Goal: Task Accomplishment & Management: Use online tool/utility

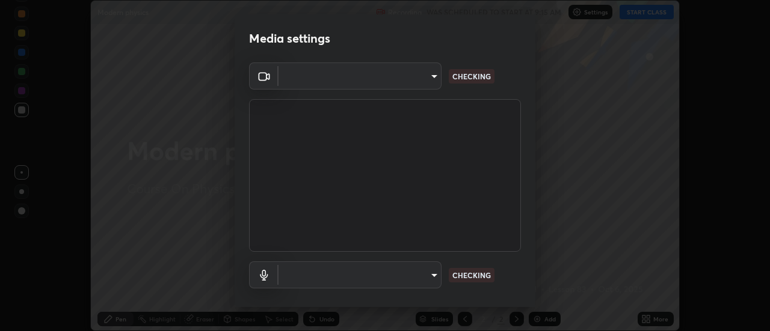
scroll to position [63, 0]
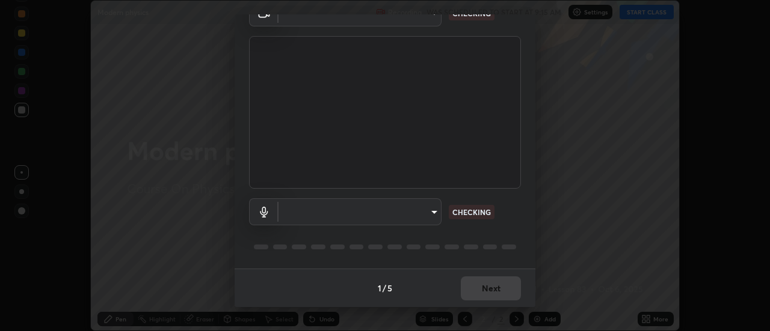
type input "ef013ea04391a6f3c02d818be9d39d876e4c33f846be9846b9b7582d6b98c567"
click at [418, 210] on body "Erase all Modern physics Recording WAS SCHEDULED TO START AT 9:15 AM Settings S…" at bounding box center [385, 165] width 770 height 331
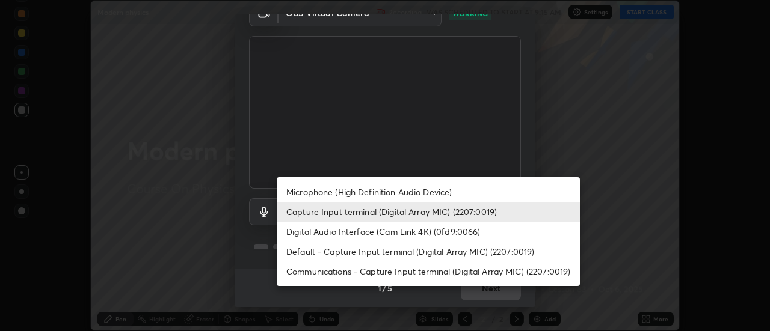
click at [425, 194] on li "Microphone (High Definition Audio Device)" at bounding box center [428, 192] width 303 height 20
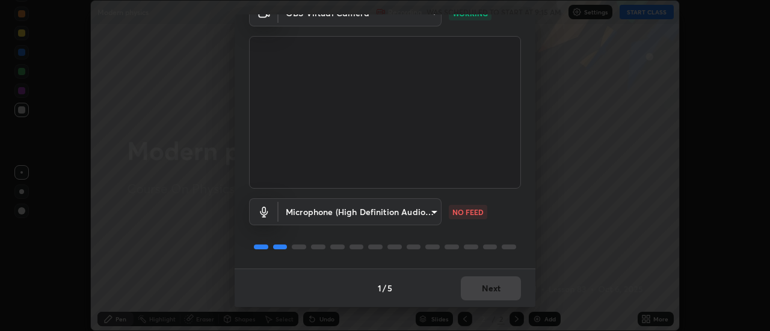
click at [414, 214] on body "Erase all Modern physics Recording WAS SCHEDULED TO START AT 9:15 AM Settings S…" at bounding box center [385, 165] width 770 height 331
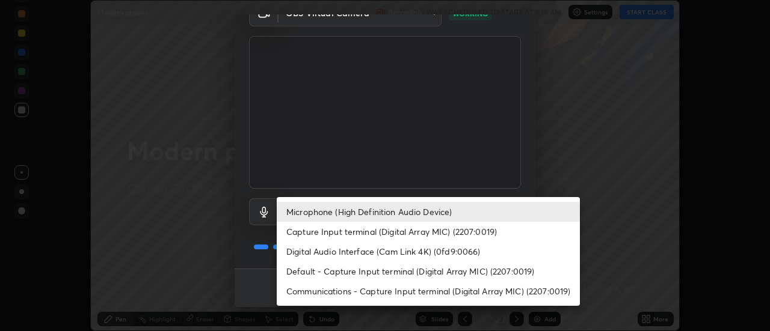
click at [414, 231] on li "Capture Input terminal (Digital Array MIC) (2207:0019)" at bounding box center [428, 232] width 303 height 20
type input "57ffd68d9d86bc837221bc64b156e5ef42ae95d1e91f85227616d61b56533456"
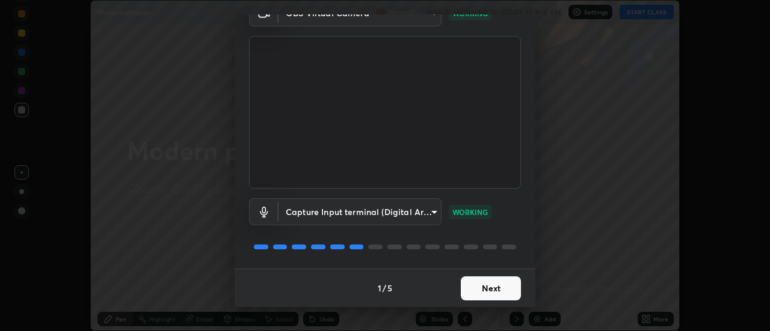
click at [499, 292] on button "Next" at bounding box center [491, 289] width 60 height 24
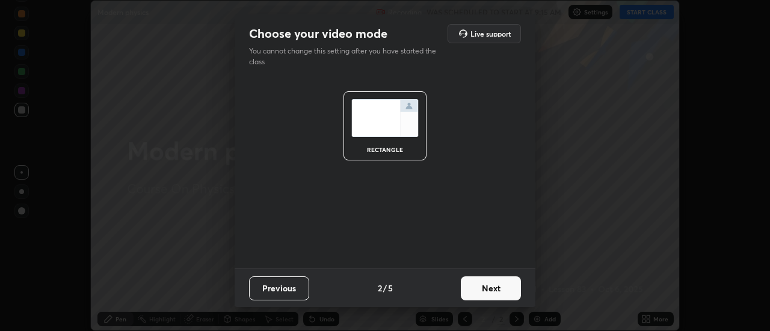
scroll to position [0, 0]
click at [501, 280] on button "Next" at bounding box center [491, 289] width 60 height 24
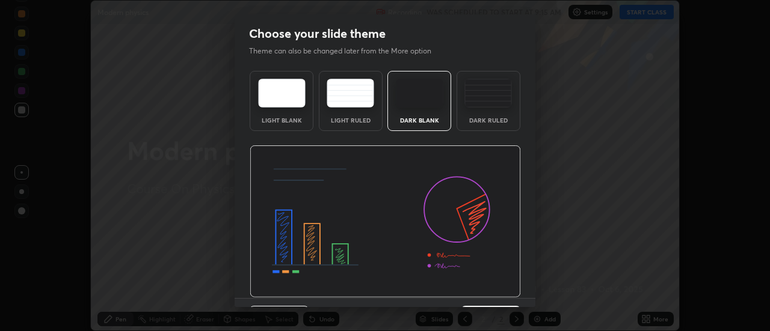
click at [501, 282] on img at bounding box center [385, 222] width 271 height 153
click at [498, 295] on img at bounding box center [385, 222] width 271 height 153
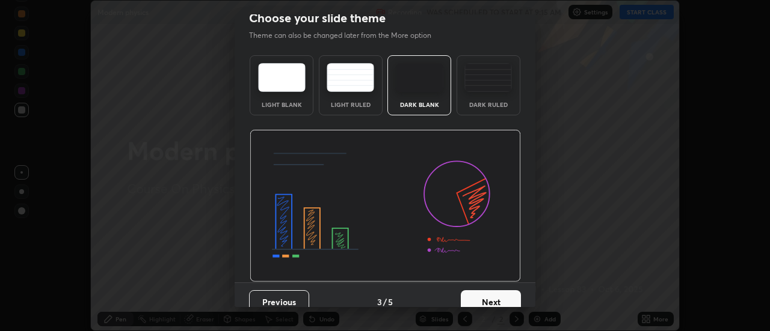
scroll to position [29, 0]
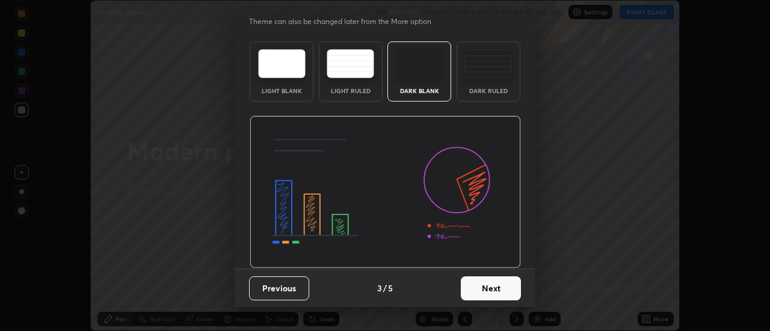
click at [494, 289] on button "Next" at bounding box center [491, 289] width 60 height 24
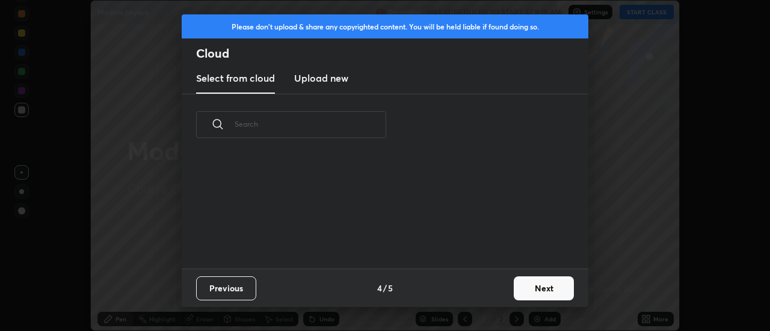
scroll to position [0, 0]
click at [541, 278] on button "Next" at bounding box center [544, 289] width 60 height 24
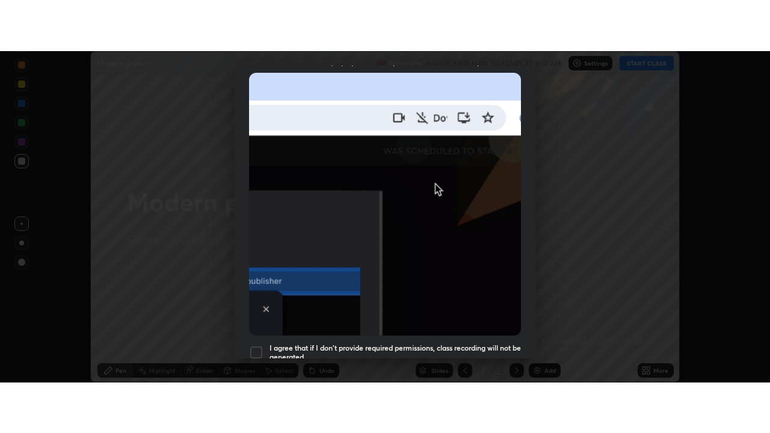
scroll to position [309, 0]
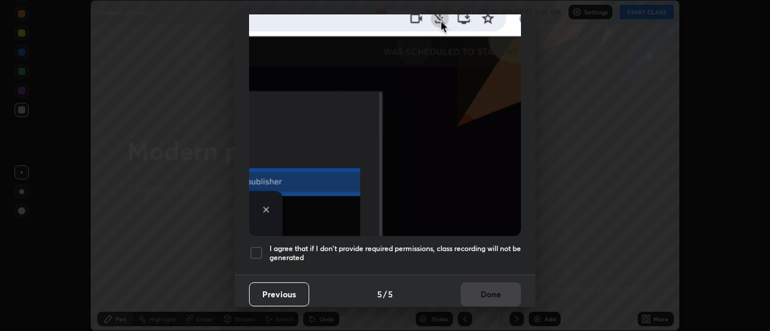
click at [262, 252] on div at bounding box center [256, 253] width 14 height 14
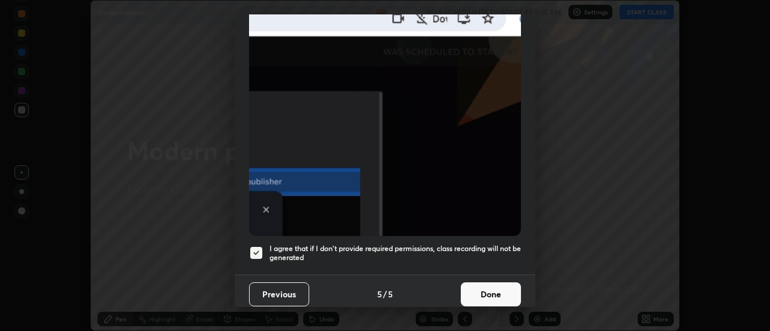
click at [468, 288] on button "Done" at bounding box center [491, 295] width 60 height 24
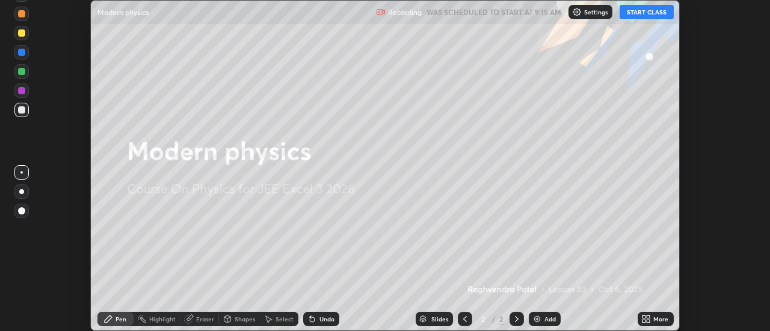
click at [655, 316] on div "More" at bounding box center [660, 319] width 15 height 6
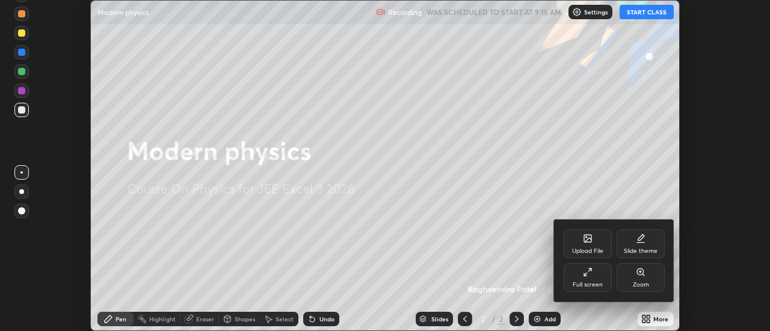
click at [593, 286] on div "Full screen" at bounding box center [588, 285] width 30 height 6
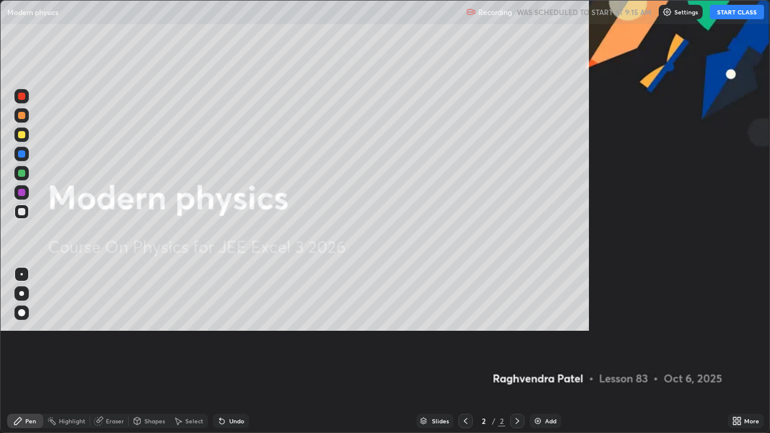
scroll to position [433, 770]
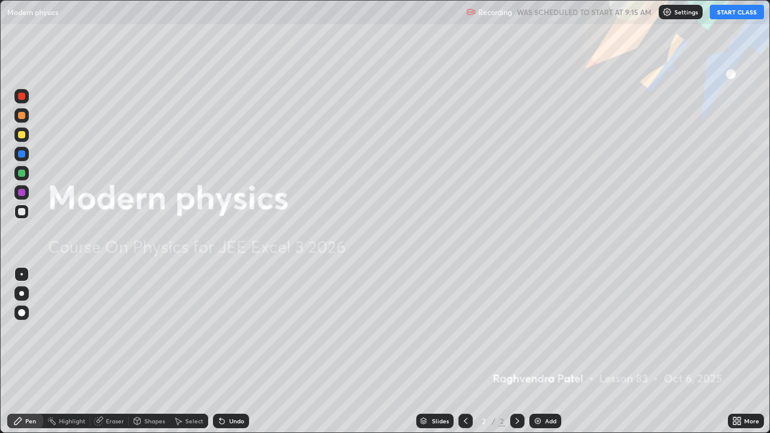
click at [729, 17] on button "START CLASS" at bounding box center [737, 12] width 54 height 14
click at [543, 331] on div "Add" at bounding box center [545, 421] width 32 height 14
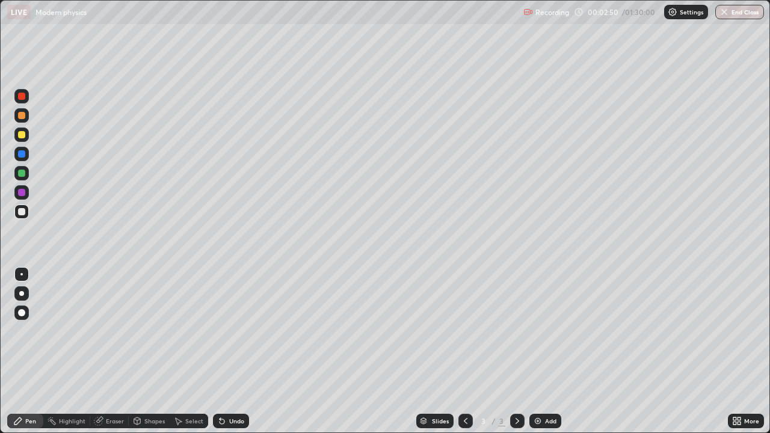
click at [232, 331] on div "Undo" at bounding box center [231, 421] width 36 height 14
click at [233, 331] on div "Undo" at bounding box center [236, 421] width 15 height 6
click at [230, 331] on div "Undo" at bounding box center [236, 421] width 15 height 6
click at [224, 331] on icon at bounding box center [222, 421] width 10 height 10
click at [220, 331] on icon at bounding box center [222, 421] width 5 height 5
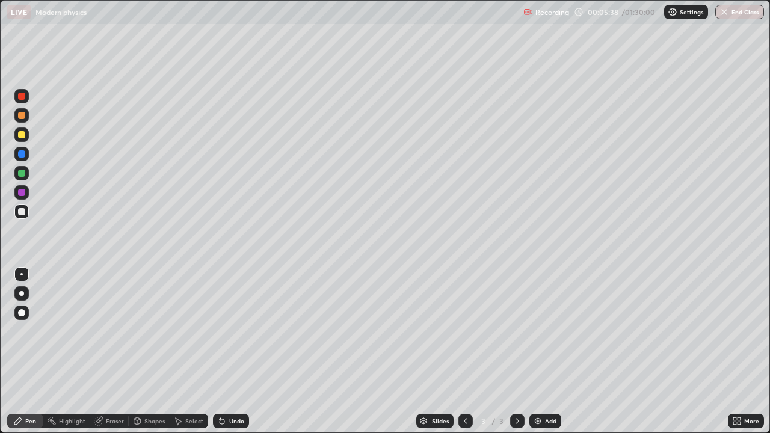
click at [217, 331] on icon at bounding box center [222, 421] width 10 height 10
click at [218, 331] on icon at bounding box center [222, 421] width 10 height 10
click at [155, 331] on div "Shapes" at bounding box center [154, 421] width 20 height 6
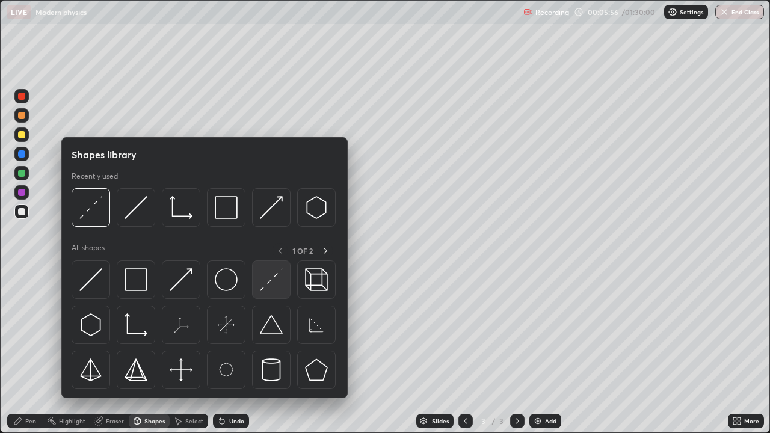
click at [277, 287] on img at bounding box center [271, 279] width 23 height 23
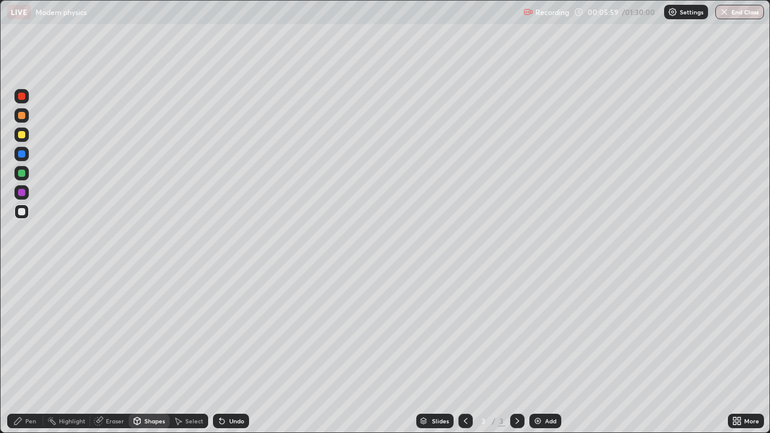
click at [154, 331] on div "Shapes" at bounding box center [154, 421] width 20 height 6
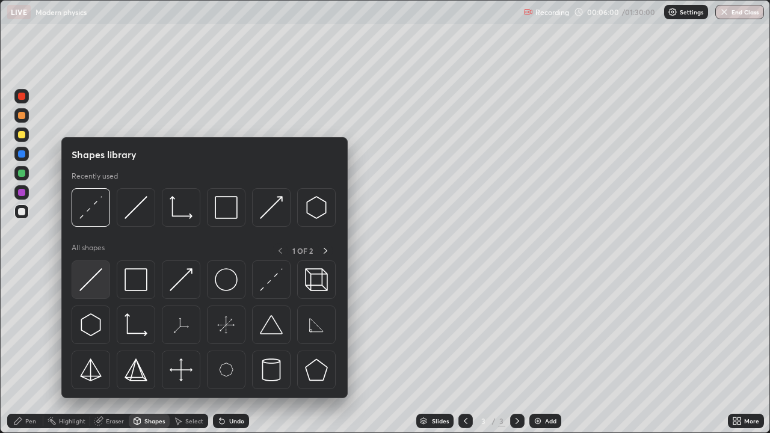
click at [100, 282] on img at bounding box center [90, 279] width 23 height 23
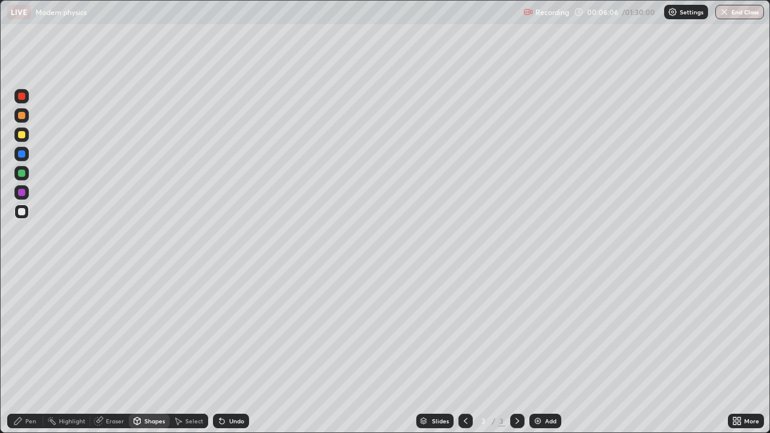
click at [36, 331] on div "Pen" at bounding box center [25, 421] width 36 height 14
click at [151, 331] on div "Shapes" at bounding box center [154, 421] width 20 height 6
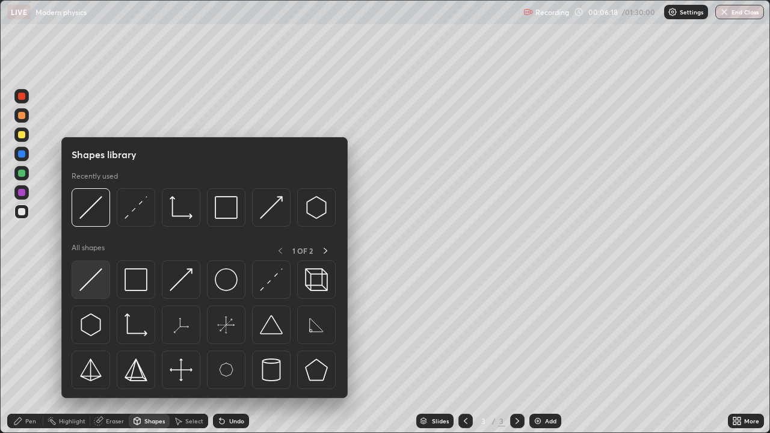
click at [103, 277] on div at bounding box center [91, 279] width 39 height 39
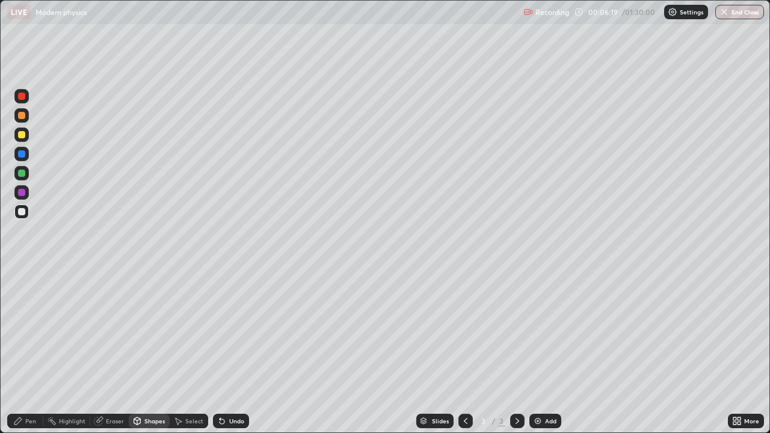
click at [28, 132] on div at bounding box center [21, 135] width 14 height 14
click at [27, 331] on div "Pen" at bounding box center [30, 421] width 11 height 6
click at [157, 331] on div "Shapes" at bounding box center [154, 421] width 20 height 6
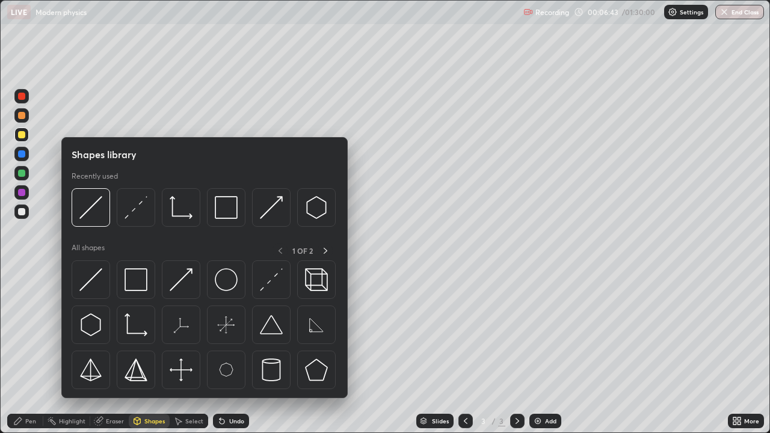
click at [22, 212] on div at bounding box center [21, 211] width 7 height 7
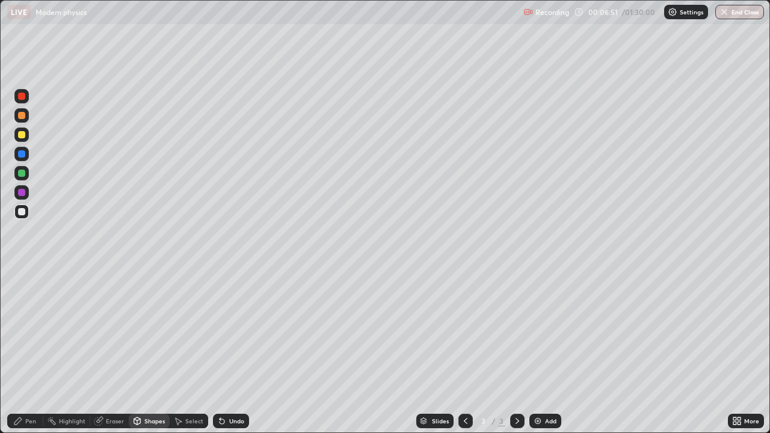
click at [28, 137] on div at bounding box center [21, 135] width 14 height 14
click at [29, 331] on div "Pen" at bounding box center [30, 421] width 11 height 6
click at [28, 211] on div at bounding box center [21, 212] width 14 height 14
click at [543, 331] on div "Add" at bounding box center [545, 421] width 32 height 14
click at [236, 331] on div "Undo" at bounding box center [236, 421] width 15 height 6
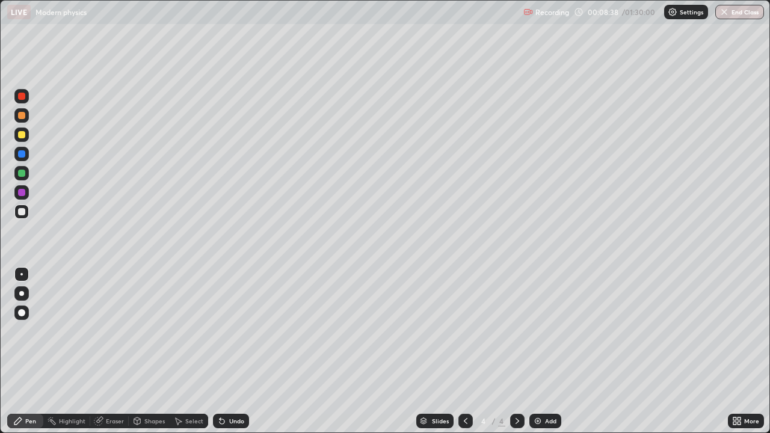
click at [236, 331] on div "Undo" at bounding box center [236, 421] width 15 height 6
click at [238, 331] on div "Undo" at bounding box center [231, 421] width 36 height 14
click at [153, 331] on div "Shapes" at bounding box center [154, 421] width 20 height 6
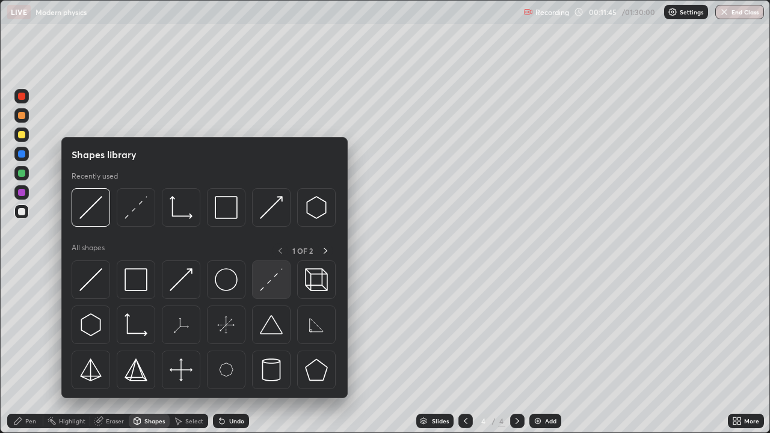
click at [274, 286] on img at bounding box center [271, 279] width 23 height 23
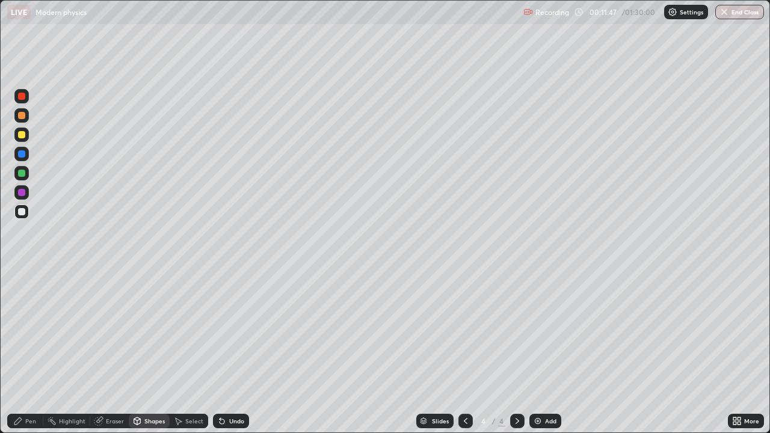
click at [26, 331] on div "Pen" at bounding box center [30, 421] width 11 height 6
click at [233, 331] on div "Undo" at bounding box center [236, 421] width 15 height 6
click at [538, 331] on img at bounding box center [538, 421] width 10 height 10
click at [232, 331] on div "Undo" at bounding box center [236, 421] width 15 height 6
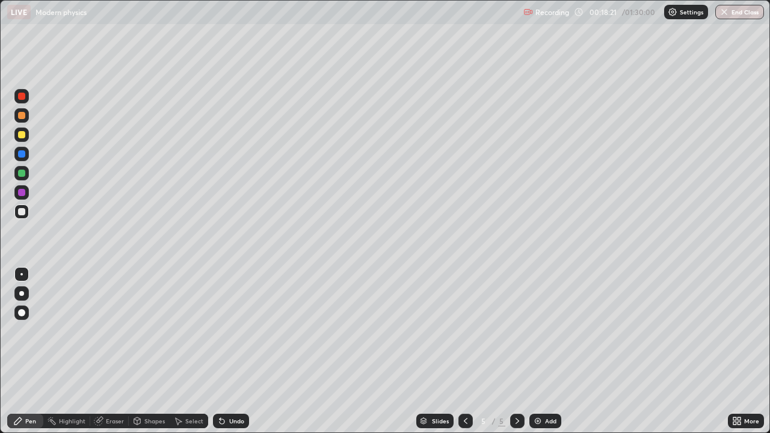
click at [232, 331] on div "Undo" at bounding box center [236, 421] width 15 height 6
click at [237, 331] on div "Undo" at bounding box center [236, 421] width 15 height 6
click at [236, 331] on div "Undo" at bounding box center [236, 421] width 15 height 6
click at [234, 331] on div "Undo" at bounding box center [236, 421] width 15 height 6
click at [229, 331] on div "Undo" at bounding box center [236, 421] width 15 height 6
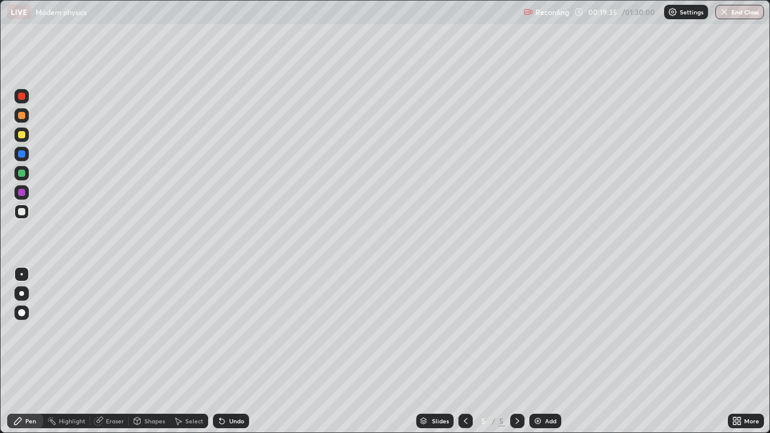
click at [230, 331] on div "Undo" at bounding box center [236, 421] width 15 height 6
click at [224, 331] on icon at bounding box center [222, 421] width 10 height 10
click at [550, 331] on div "Add" at bounding box center [545, 421] width 32 height 14
click at [549, 331] on div "Add" at bounding box center [545, 421] width 32 height 14
click at [151, 331] on div "Shapes" at bounding box center [154, 421] width 20 height 6
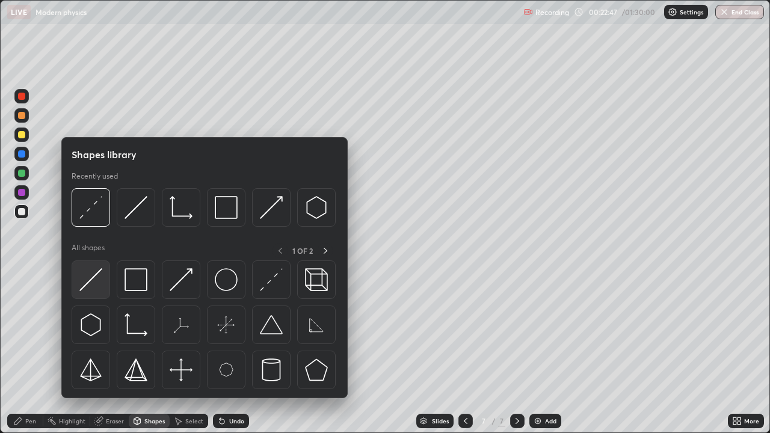
click at [102, 279] on img at bounding box center [90, 279] width 23 height 23
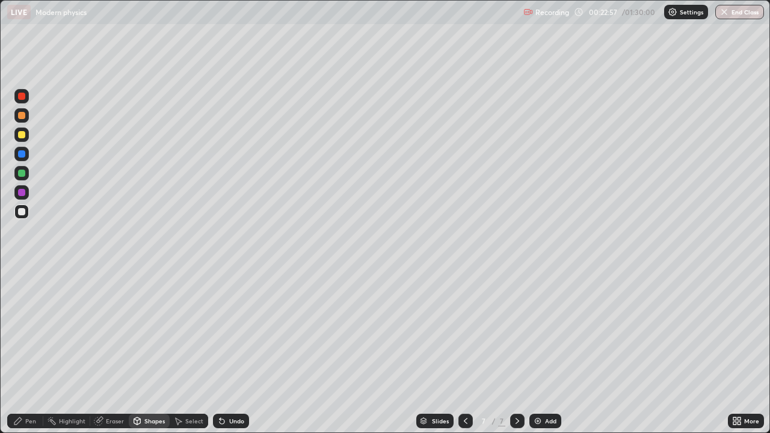
click at [31, 331] on div "Pen" at bounding box center [30, 421] width 11 height 6
click at [236, 331] on div "Undo" at bounding box center [236, 421] width 15 height 6
click at [233, 331] on div "Undo" at bounding box center [236, 421] width 15 height 6
click at [232, 331] on div "Undo" at bounding box center [236, 421] width 15 height 6
click at [233, 331] on div "Undo" at bounding box center [236, 421] width 15 height 6
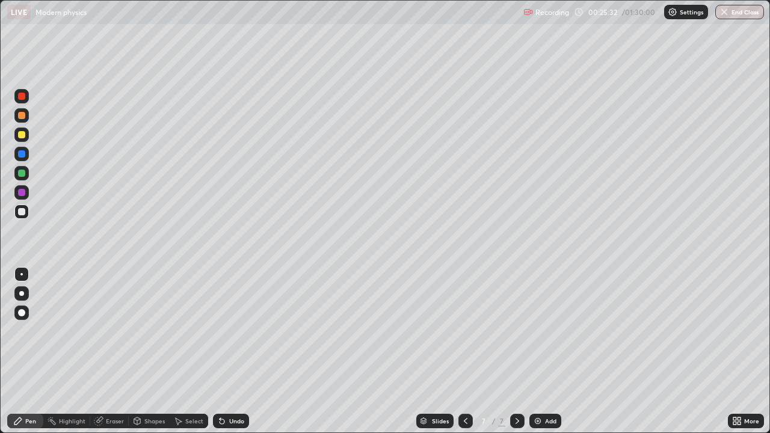
click at [550, 331] on div "Add" at bounding box center [550, 421] width 11 height 6
click at [240, 331] on div "Undo" at bounding box center [236, 421] width 15 height 6
click at [154, 331] on div "Shapes" at bounding box center [149, 421] width 41 height 14
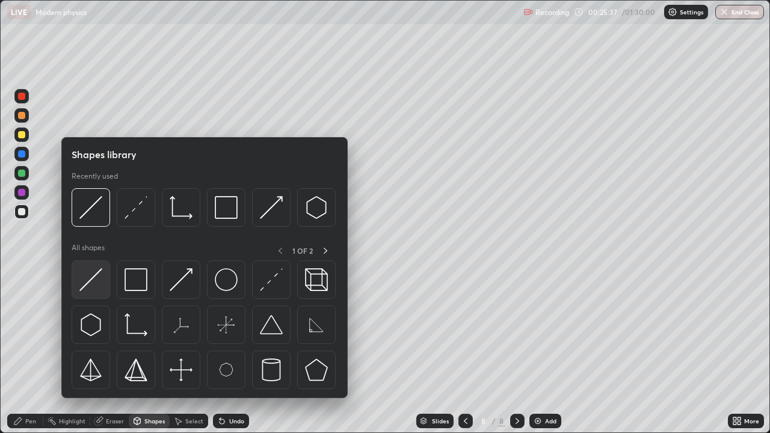
click at [100, 288] on img at bounding box center [90, 279] width 23 height 23
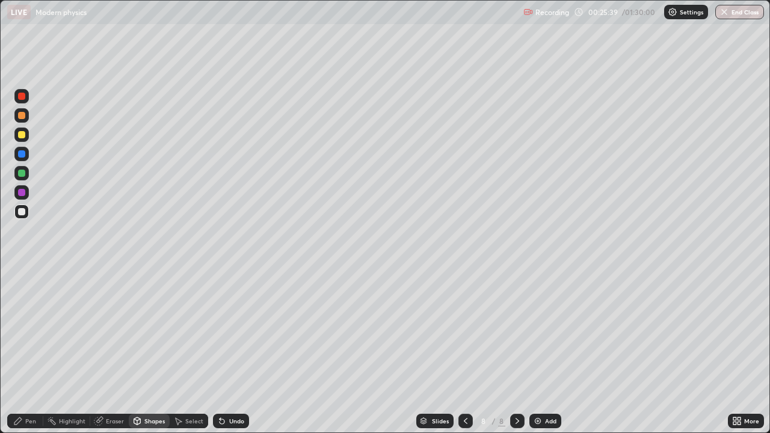
click at [36, 331] on div "Pen" at bounding box center [25, 421] width 36 height 14
click at [232, 331] on div "Undo" at bounding box center [236, 421] width 15 height 6
click at [231, 331] on div "Undo" at bounding box center [236, 421] width 15 height 6
click at [232, 331] on div "Undo" at bounding box center [236, 421] width 15 height 6
click at [234, 331] on div "Undo" at bounding box center [236, 421] width 15 height 6
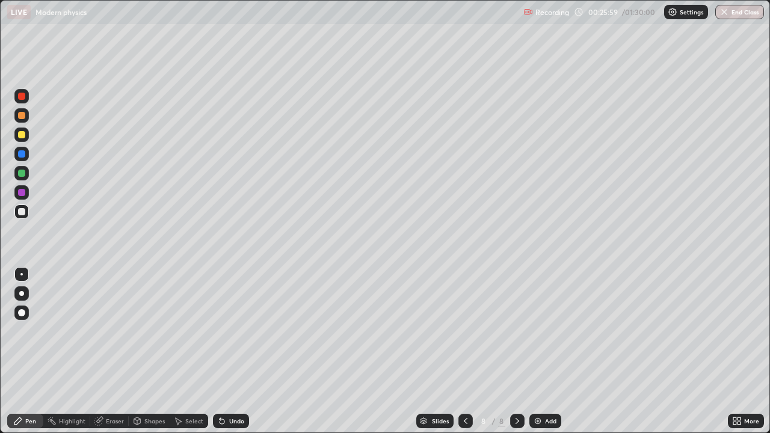
click at [231, 331] on div "Undo" at bounding box center [236, 421] width 15 height 6
click at [246, 331] on div "Undo" at bounding box center [231, 421] width 36 height 14
click at [112, 331] on div "Eraser" at bounding box center [109, 421] width 39 height 14
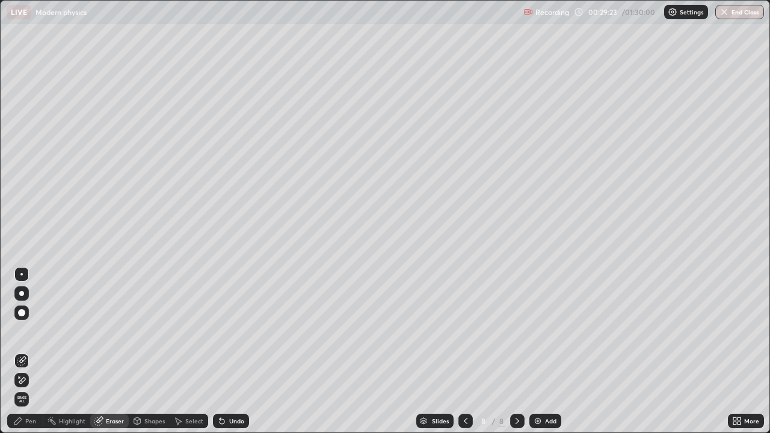
click at [32, 331] on div "Pen" at bounding box center [30, 421] width 11 height 6
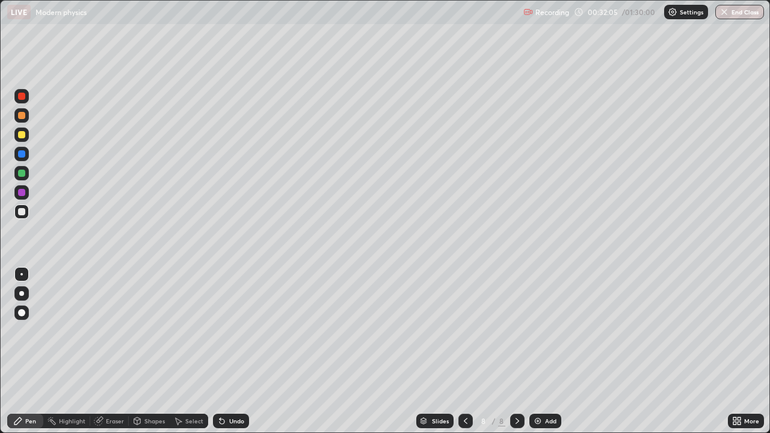
click at [552, 331] on div "Add" at bounding box center [545, 421] width 32 height 14
click at [113, 331] on div "Eraser" at bounding box center [109, 421] width 39 height 14
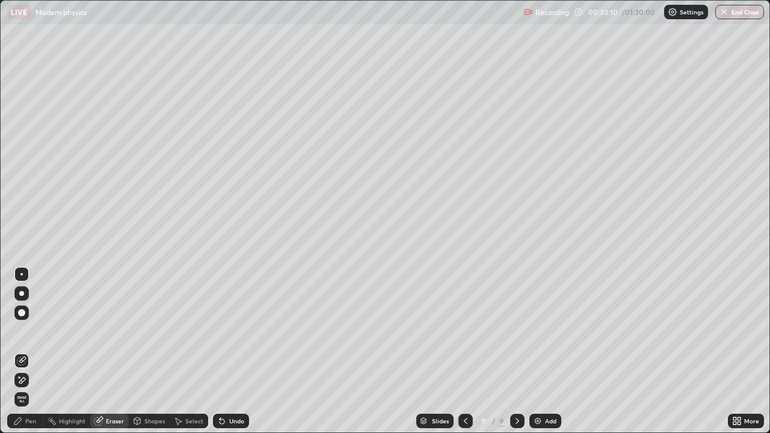
click at [35, 331] on div "Pen" at bounding box center [30, 421] width 11 height 6
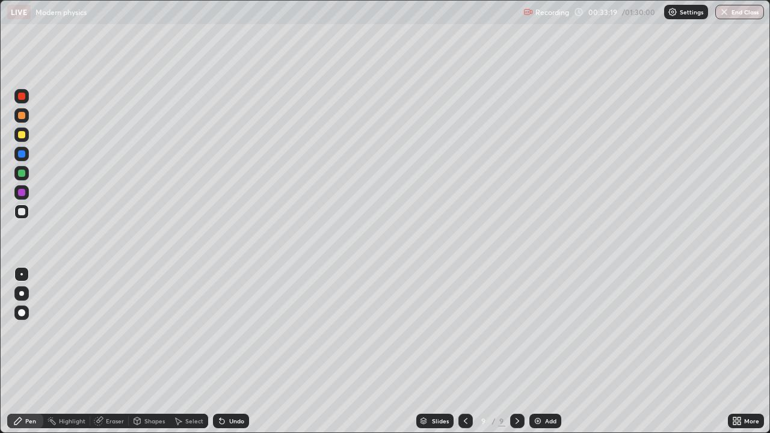
click at [106, 331] on div "Eraser" at bounding box center [115, 421] width 18 height 6
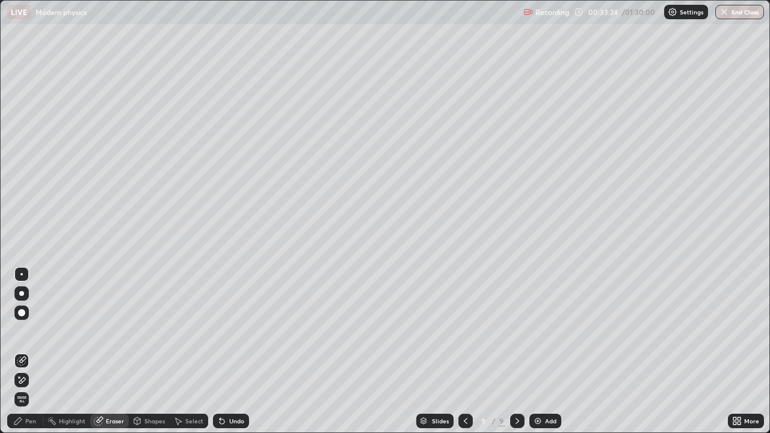
click at [30, 331] on div "Pen" at bounding box center [25, 421] width 36 height 14
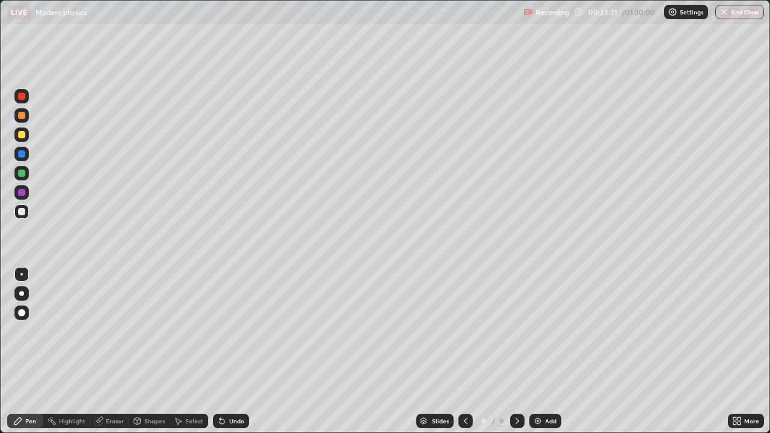
click at [108, 331] on div "Eraser" at bounding box center [115, 421] width 18 height 6
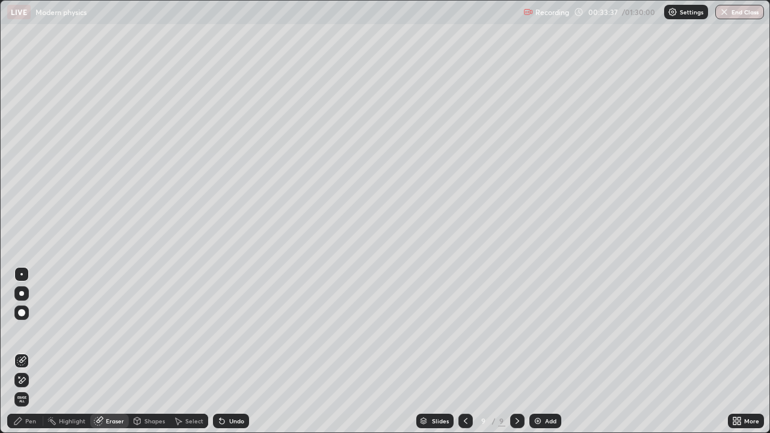
click at [32, 331] on div "Pen" at bounding box center [30, 421] width 11 height 6
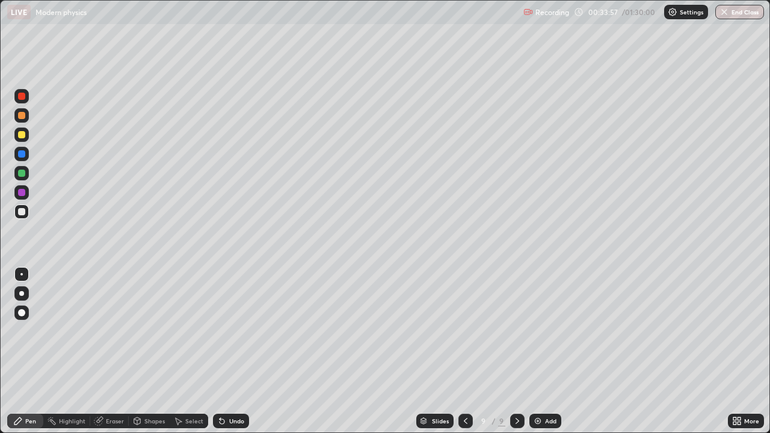
click at [464, 331] on icon at bounding box center [466, 421] width 10 height 10
click at [461, 331] on div at bounding box center [465, 421] width 14 height 24
click at [464, 331] on icon at bounding box center [466, 421] width 10 height 10
click at [516, 331] on icon at bounding box center [518, 421] width 10 height 10
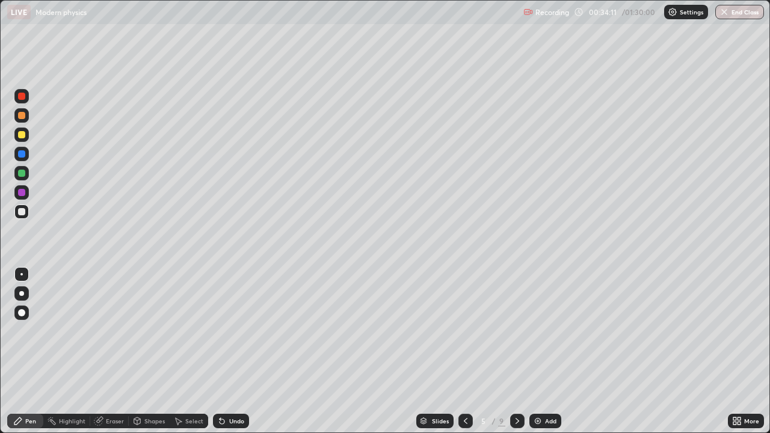
click at [516, 331] on div at bounding box center [517, 421] width 14 height 14
click at [516, 331] on div at bounding box center [517, 421] width 14 height 24
click at [518, 331] on div at bounding box center [517, 421] width 14 height 14
click at [112, 331] on div "Eraser" at bounding box center [115, 421] width 18 height 6
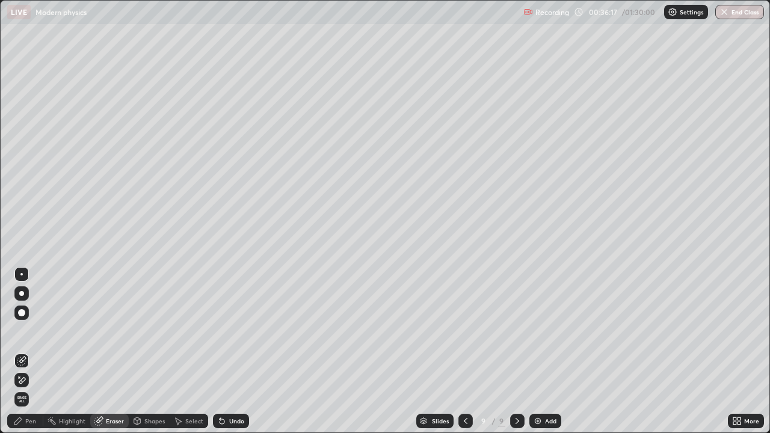
click at [37, 331] on div "Pen" at bounding box center [25, 421] width 36 height 14
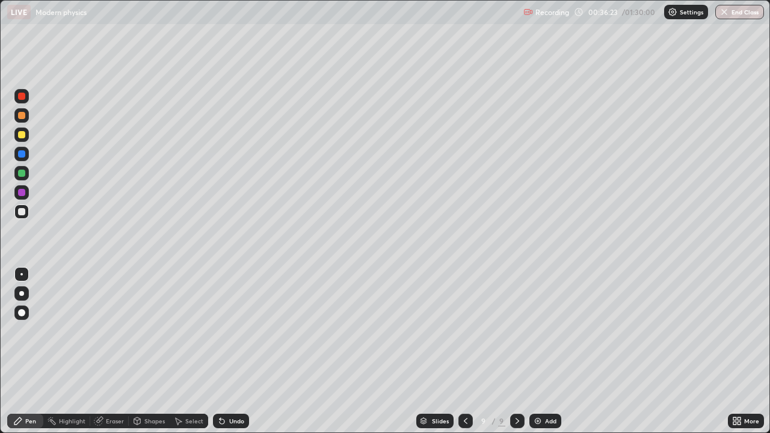
click at [112, 331] on div "Eraser" at bounding box center [115, 421] width 18 height 6
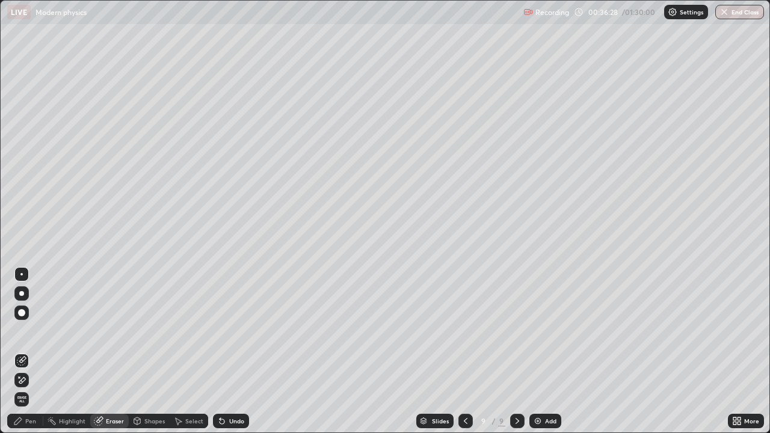
click at [36, 331] on div "Pen" at bounding box center [25, 421] width 36 height 14
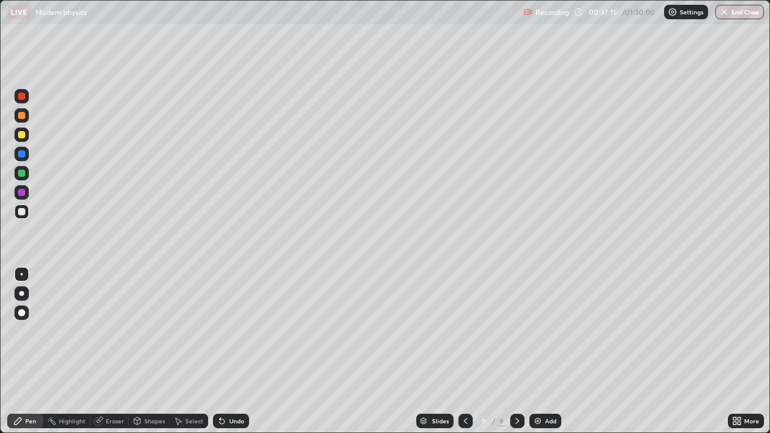
click at [245, 331] on div "Undo" at bounding box center [231, 421] width 36 height 14
click at [113, 331] on div "Eraser" at bounding box center [109, 421] width 39 height 14
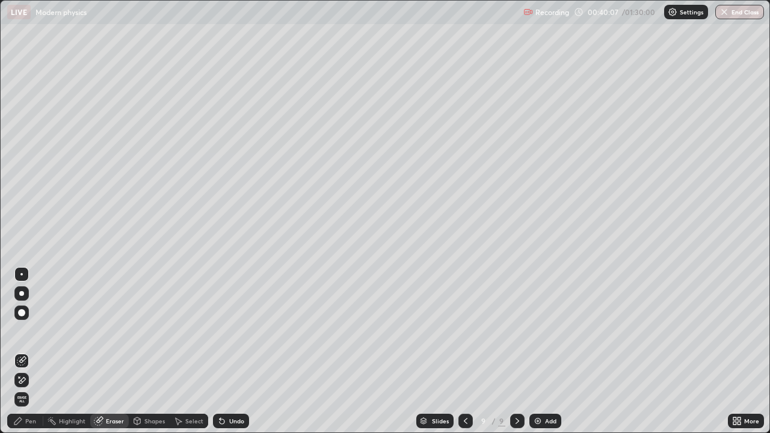
click at [37, 331] on div "Pen" at bounding box center [25, 421] width 36 height 14
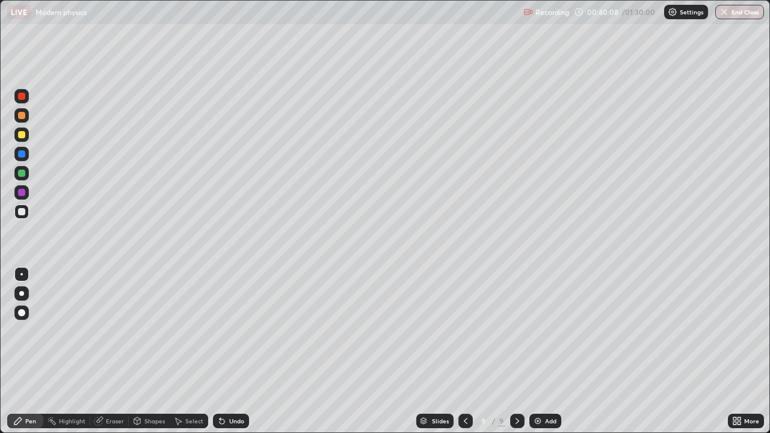
click at [28, 214] on div at bounding box center [21, 212] width 14 height 14
click at [112, 331] on div "Eraser" at bounding box center [115, 421] width 18 height 6
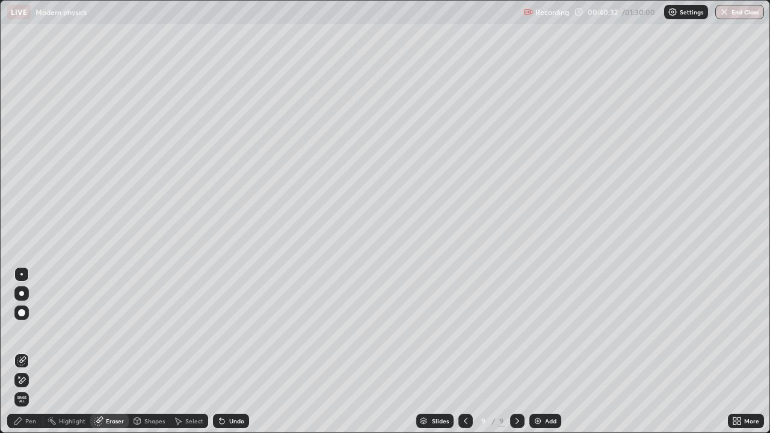
click at [34, 331] on div "Pen" at bounding box center [30, 421] width 11 height 6
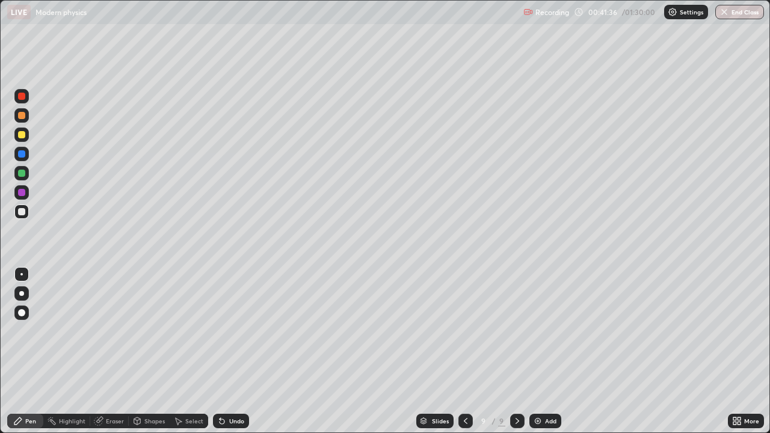
click at [238, 331] on div "Undo" at bounding box center [236, 421] width 15 height 6
click at [537, 331] on img at bounding box center [538, 421] width 10 height 10
click at [114, 331] on div "Eraser" at bounding box center [109, 421] width 39 height 14
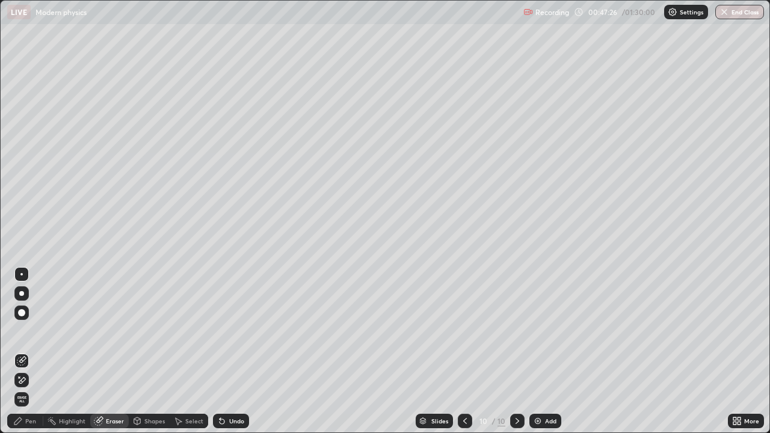
click at [23, 331] on div "Erase all" at bounding box center [21, 399] width 14 height 14
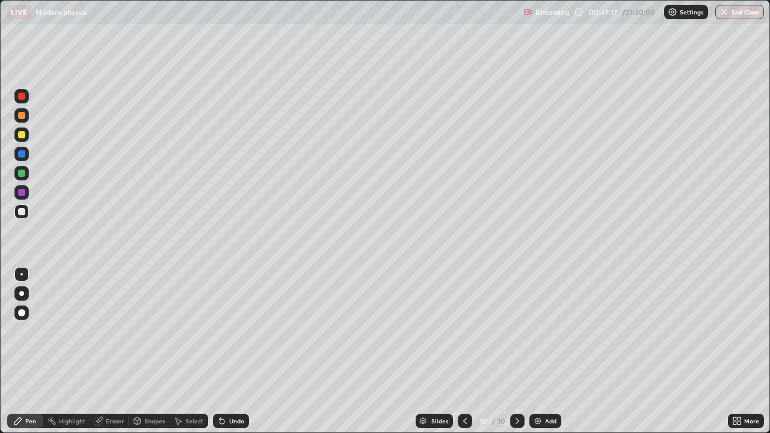
click at [20, 132] on div at bounding box center [21, 134] width 7 height 7
click at [22, 212] on div at bounding box center [21, 211] width 7 height 7
click at [238, 331] on div "Undo" at bounding box center [231, 421] width 36 height 14
click at [234, 331] on div "Undo" at bounding box center [231, 421] width 36 height 14
click at [232, 331] on div "Undo" at bounding box center [231, 421] width 36 height 14
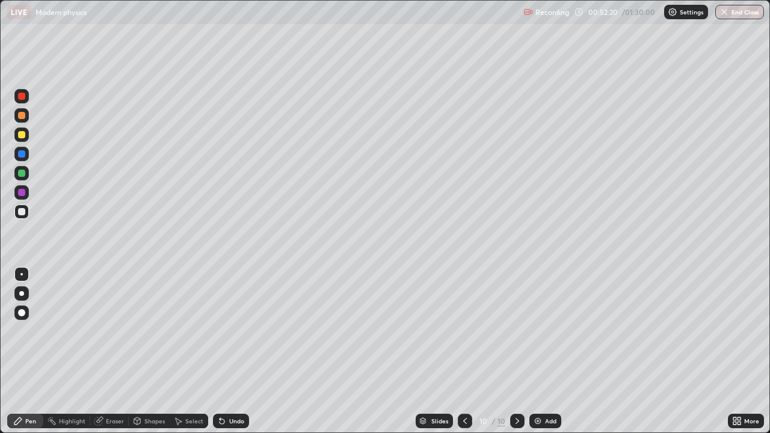
click at [233, 331] on div "Undo" at bounding box center [236, 421] width 15 height 6
click at [237, 331] on div "Undo" at bounding box center [231, 421] width 36 height 14
click at [237, 331] on div "Undo" at bounding box center [236, 421] width 15 height 6
click at [24, 218] on div at bounding box center [21, 212] width 14 height 14
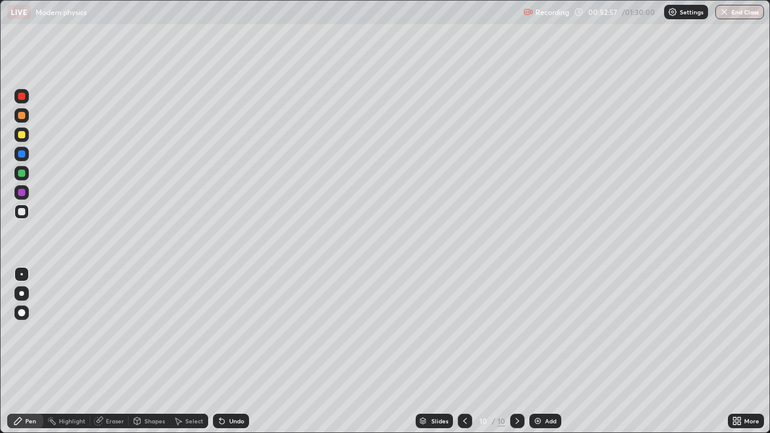
click at [225, 331] on div "Undo" at bounding box center [231, 421] width 36 height 14
click at [227, 331] on div "Undo" at bounding box center [231, 421] width 36 height 14
click at [230, 331] on div "Undo" at bounding box center [236, 421] width 15 height 6
click at [22, 211] on div at bounding box center [21, 211] width 7 height 7
click at [232, 331] on div "Undo" at bounding box center [236, 421] width 15 height 6
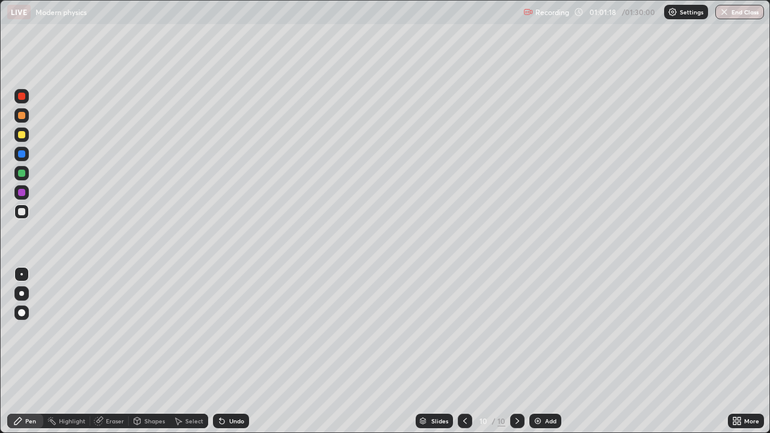
click at [544, 331] on div "Add" at bounding box center [545, 421] width 32 height 14
click at [28, 215] on div at bounding box center [21, 212] width 14 height 14
click at [117, 331] on div "Eraser" at bounding box center [115, 421] width 18 height 6
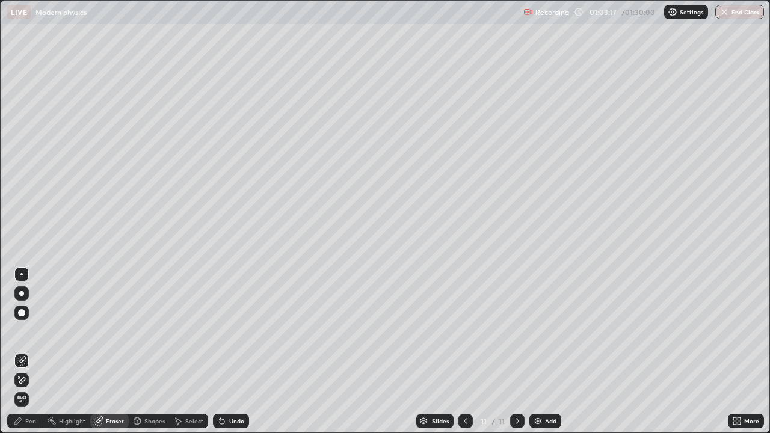
click at [41, 331] on div "Pen" at bounding box center [25, 421] width 36 height 14
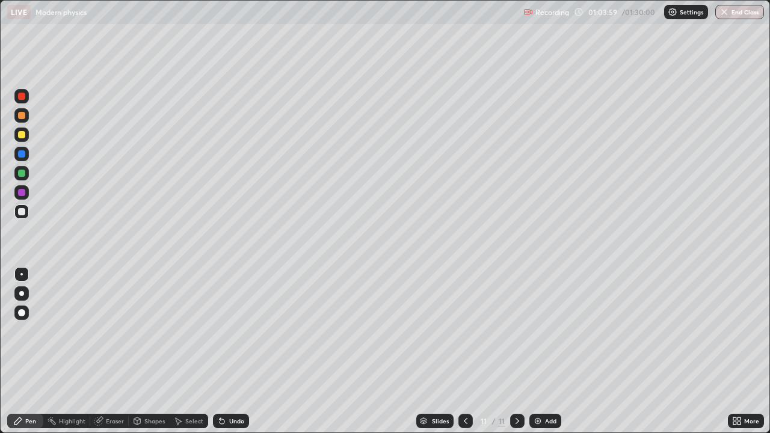
click at [22, 211] on div at bounding box center [21, 211] width 7 height 7
click at [115, 331] on div "Eraser" at bounding box center [115, 421] width 18 height 6
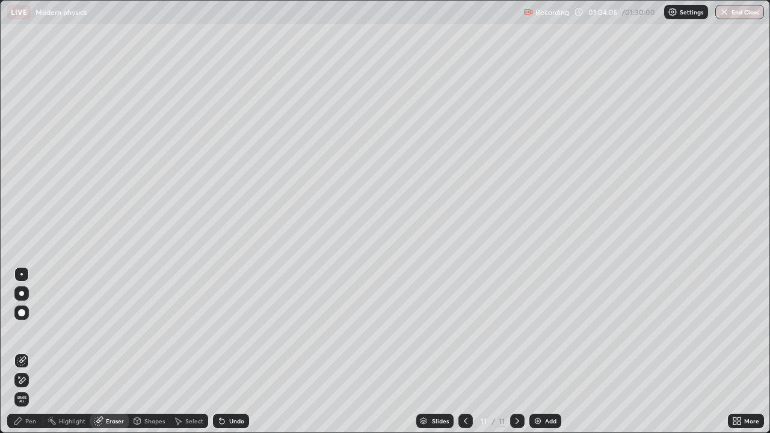
click at [30, 331] on div "Pen" at bounding box center [30, 421] width 11 height 6
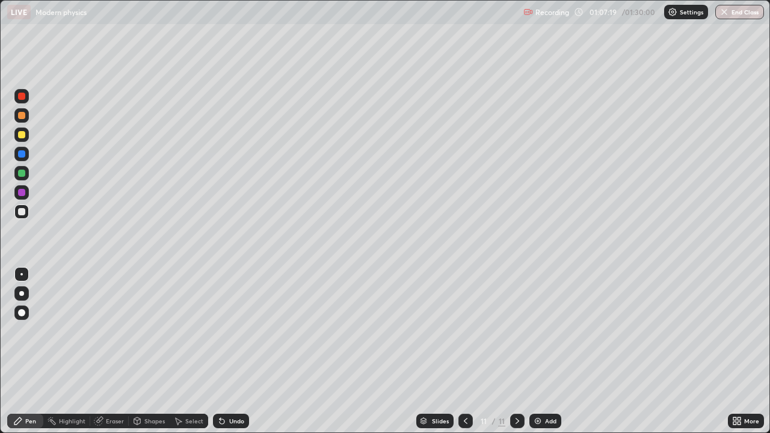
click at [100, 331] on icon at bounding box center [98, 421] width 8 height 8
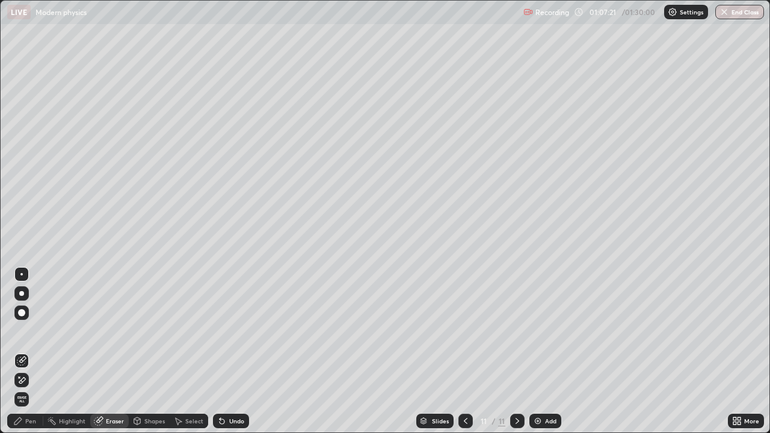
click at [24, 331] on div "Pen" at bounding box center [25, 421] width 36 height 14
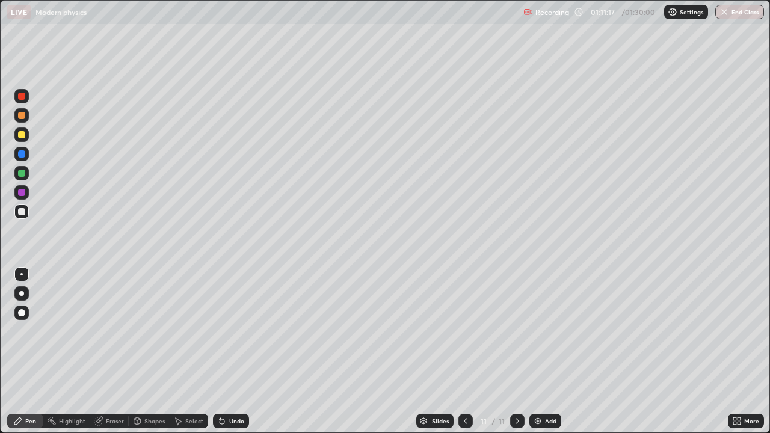
click at [117, 331] on div "Eraser" at bounding box center [115, 421] width 18 height 6
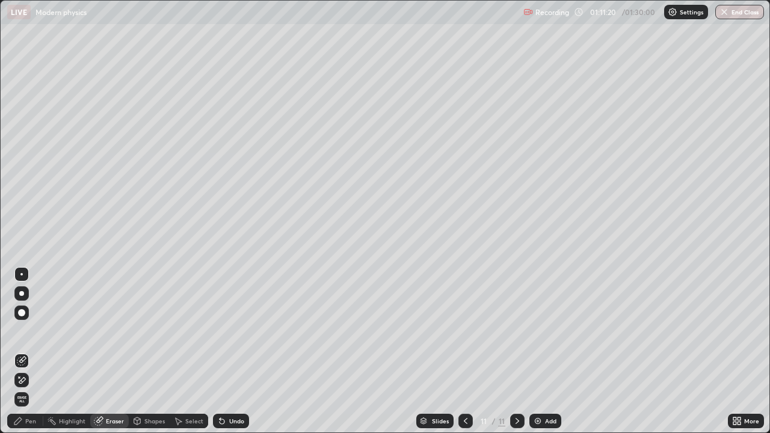
click at [40, 331] on div "Pen" at bounding box center [25, 421] width 36 height 14
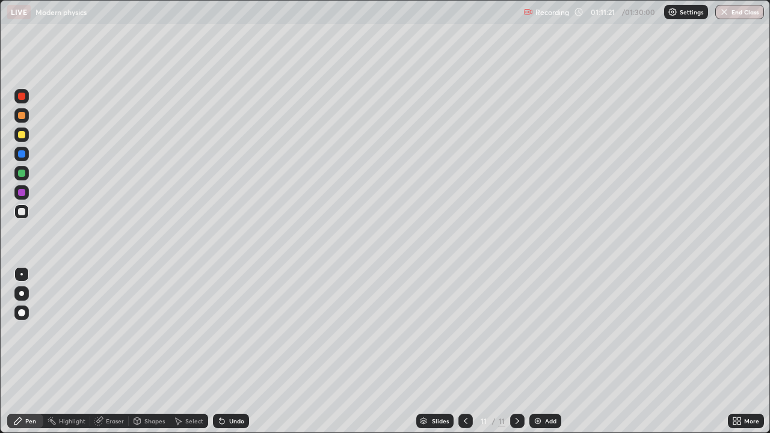
click at [25, 134] on div at bounding box center [21, 134] width 7 height 7
click at [469, 331] on div at bounding box center [465, 421] width 14 height 24
click at [516, 331] on icon at bounding box center [518, 421] width 10 height 10
click at [513, 331] on div at bounding box center [517, 421] width 14 height 14
click at [542, 331] on div "Add" at bounding box center [545, 421] width 32 height 14
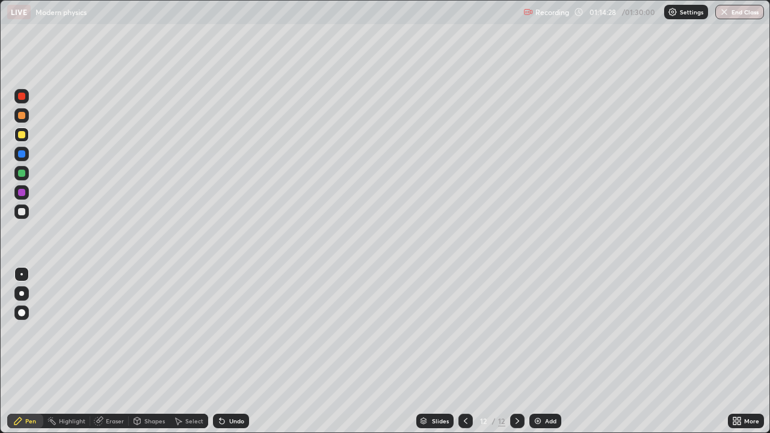
click at [27, 209] on div at bounding box center [21, 212] width 14 height 14
click at [226, 331] on div "Undo" at bounding box center [231, 421] width 36 height 14
click at [230, 331] on div "Undo" at bounding box center [236, 421] width 15 height 6
click at [28, 134] on div at bounding box center [21, 135] width 14 height 14
click at [154, 331] on div "Shapes" at bounding box center [154, 421] width 20 height 6
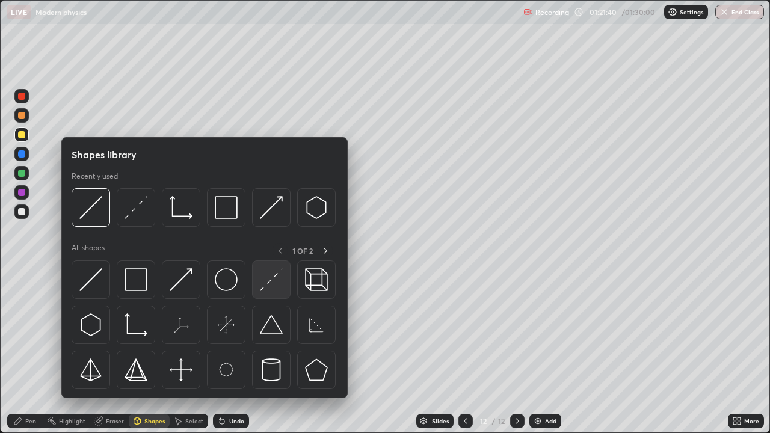
click at [270, 283] on img at bounding box center [271, 279] width 23 height 23
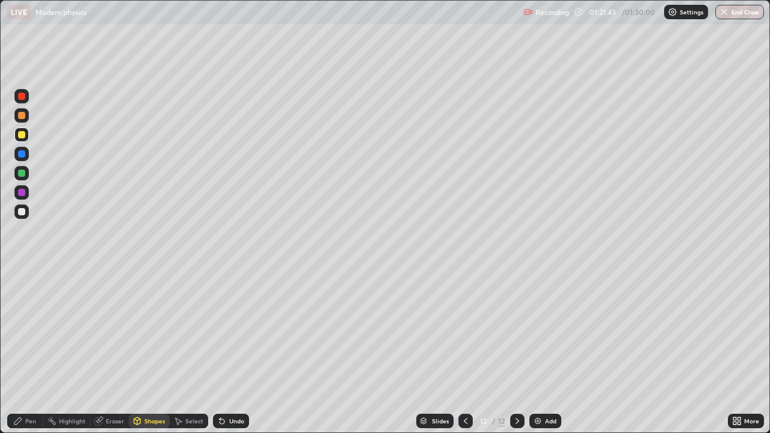
click at [35, 331] on div "Pen" at bounding box center [25, 421] width 36 height 14
click at [26, 209] on div at bounding box center [21, 212] width 14 height 14
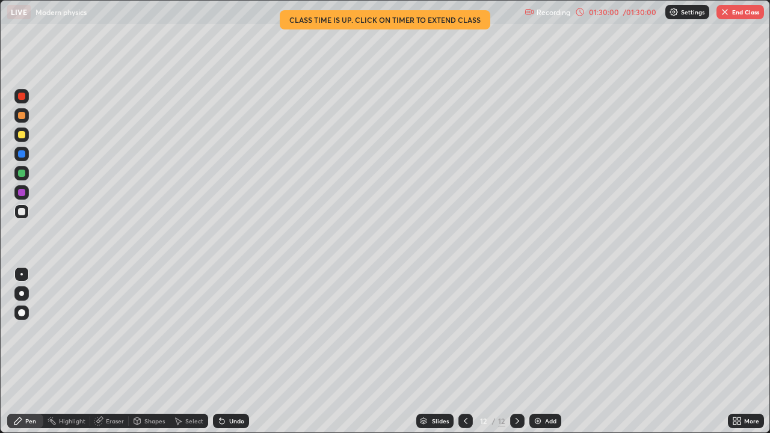
click at [736, 14] on button "End Class" at bounding box center [740, 12] width 48 height 14
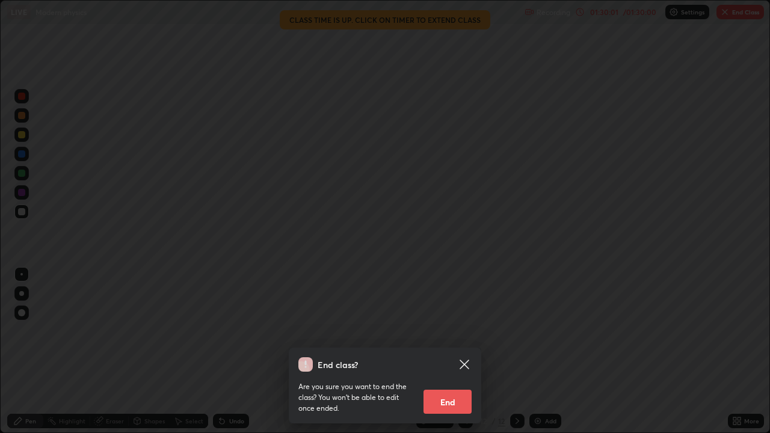
click at [445, 331] on button "End" at bounding box center [448, 402] width 48 height 24
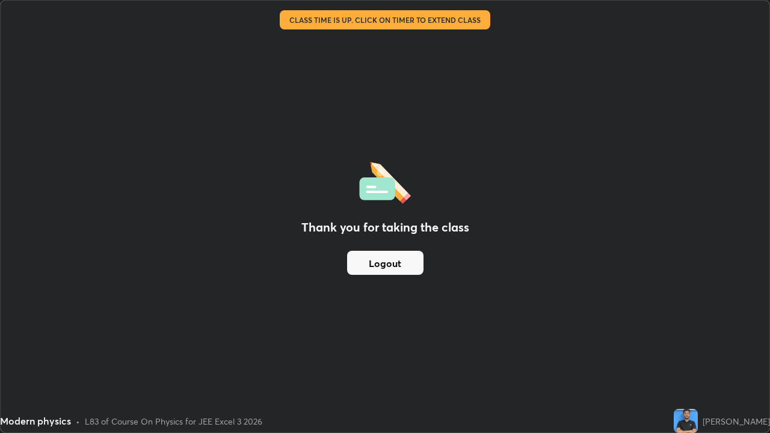
click at [383, 265] on button "Logout" at bounding box center [385, 263] width 76 height 24
